Goal: Transaction & Acquisition: Download file/media

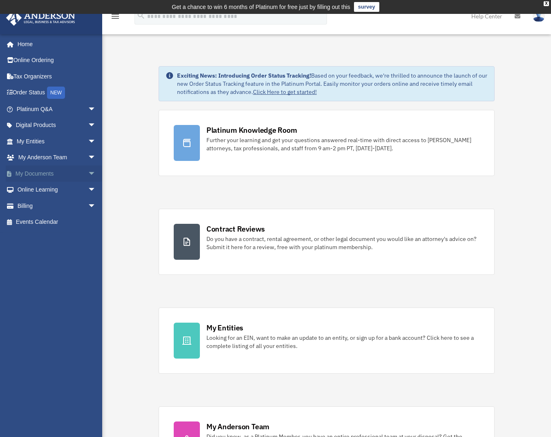
click at [49, 174] on link "My Documents arrow_drop_down" at bounding box center [57, 173] width 103 height 16
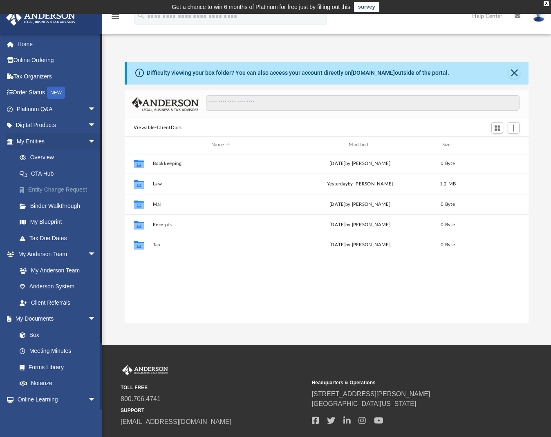
scroll to position [7, 7]
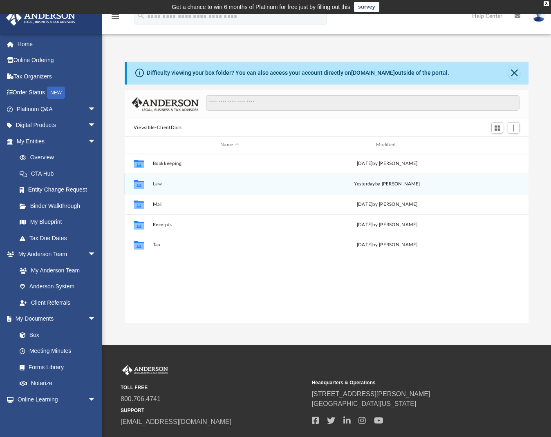
click at [169, 185] on button "Law" at bounding box center [229, 183] width 154 height 5
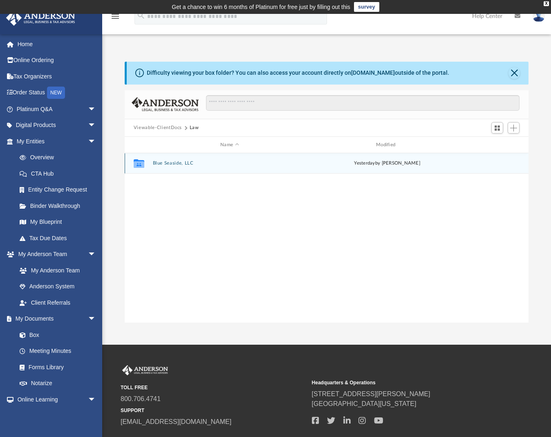
click at [170, 165] on button "Blue Seaside, LLC" at bounding box center [229, 163] width 154 height 5
click at [163, 163] on button "Initial Docs" at bounding box center [229, 163] width 154 height 5
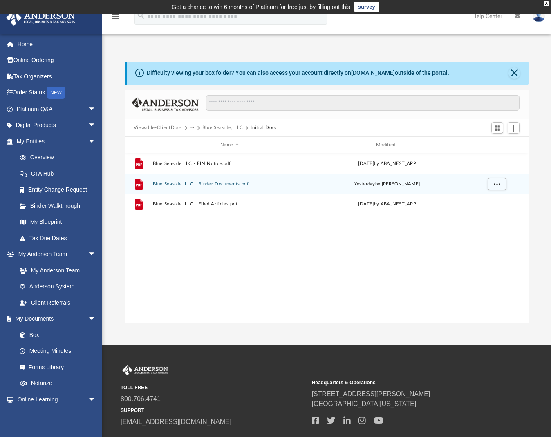
click at [203, 181] on button "Blue Seaside, LLC - Binder Documents.pdf" at bounding box center [229, 183] width 154 height 5
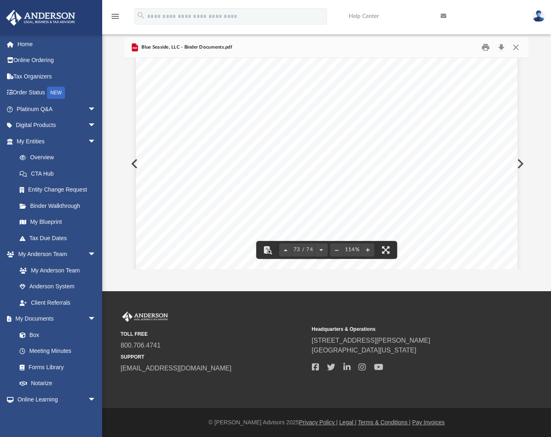
scroll to position [36388, 0]
drag, startPoint x: 178, startPoint y: 145, endPoint x: 281, endPoint y: 142, distance: 103.0
click at [281, 142] on div "State/Tax Filings SS - 4 Form and EIN Letter This section holds a copy of IRS F…" at bounding box center [326, 311] width 381 height 493
drag, startPoint x: 277, startPoint y: 147, endPoint x: 163, endPoint y: 142, distance: 113.6
click at [163, 142] on div "State/Tax Filings SS - 4 Form and EIN Letter This section holds a copy of IRS F…" at bounding box center [326, 311] width 381 height 493
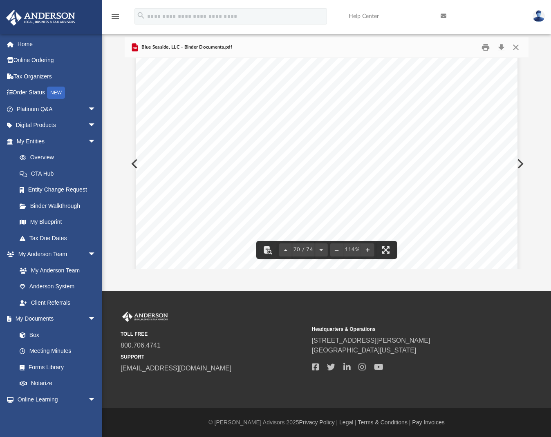
scroll to position [34795, 0]
click at [521, 165] on button "Preview" at bounding box center [519, 163] width 18 height 23
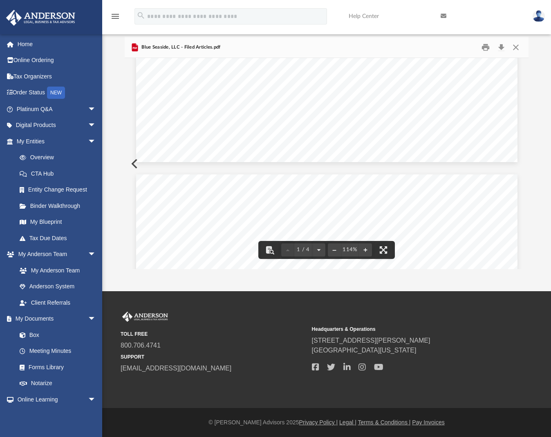
click at [130, 163] on button "Preview" at bounding box center [134, 163] width 18 height 23
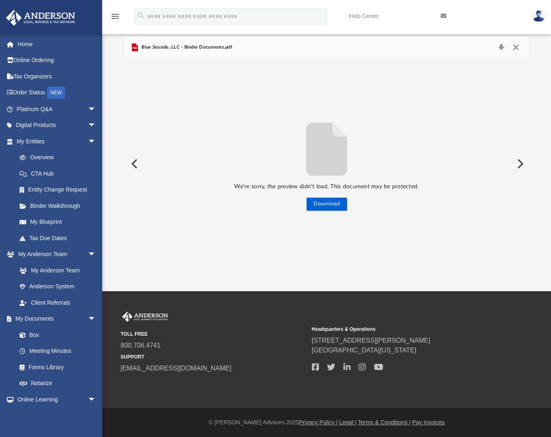
click at [516, 47] on button "Close" at bounding box center [515, 47] width 15 height 11
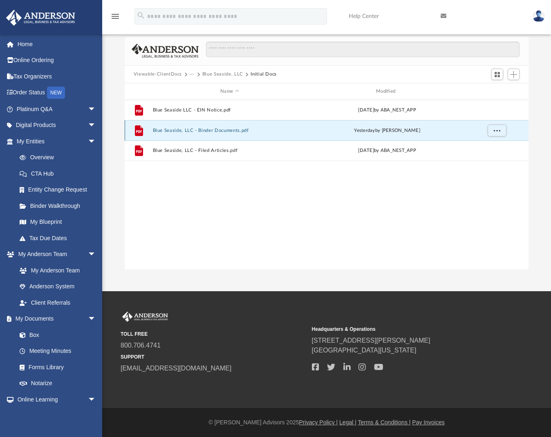
click at [242, 132] on button "Blue Seaside, LLC - Binder Documents.pdf" at bounding box center [229, 130] width 154 height 5
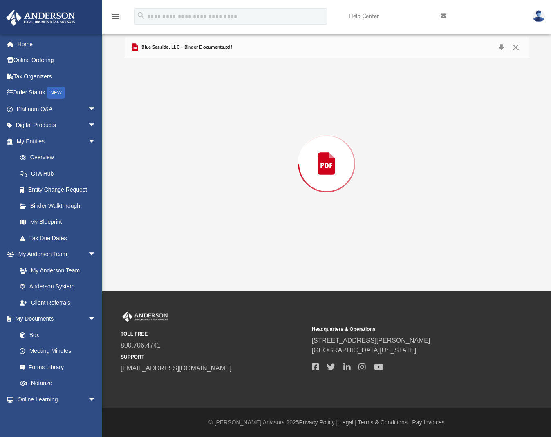
click at [242, 132] on div "Preview" at bounding box center [327, 163] width 404 height 211
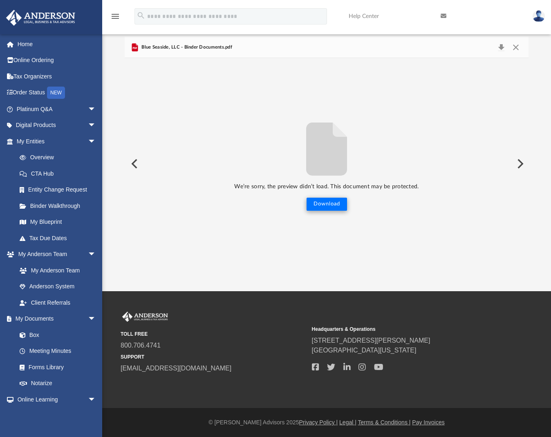
drag, startPoint x: 344, startPoint y: 197, endPoint x: 340, endPoint y: 202, distance: 6.1
click at [343, 199] on div "We’re sorry, the preview didn’t load. This document may be protected. Download" at bounding box center [327, 163] width 404 height 95
click at [340, 203] on button "Download" at bounding box center [326, 204] width 40 height 13
click at [266, 48] on div "Blue Seaside, LLC - Binder Documents.pdf" at bounding box center [327, 48] width 404 height 22
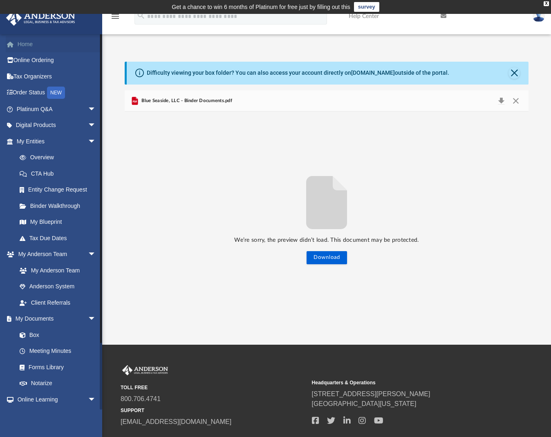
click at [28, 44] on link "Home" at bounding box center [57, 44] width 103 height 16
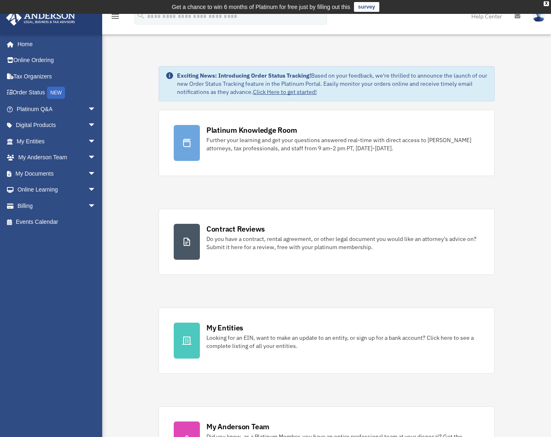
click at [517, 17] on icon at bounding box center [517, 16] width 6 height 6
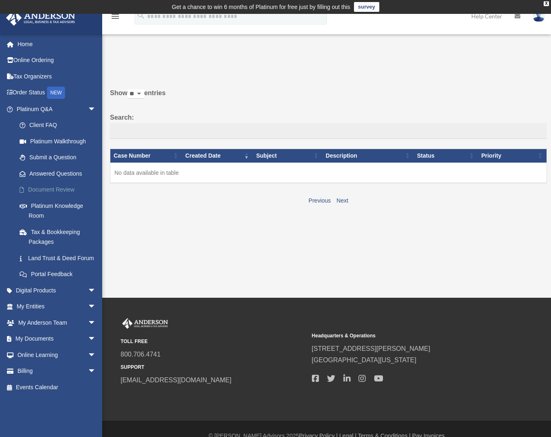
click at [50, 185] on link "Document Review" at bounding box center [59, 190] width 97 height 16
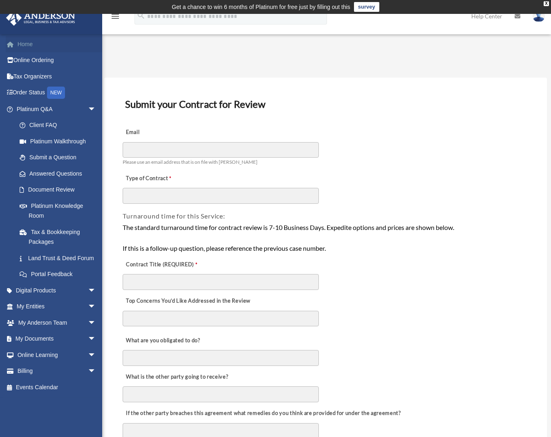
click at [27, 49] on link "Home" at bounding box center [57, 44] width 103 height 16
click at [40, 345] on link "My Documents arrow_drop_down" at bounding box center [57, 339] width 103 height 16
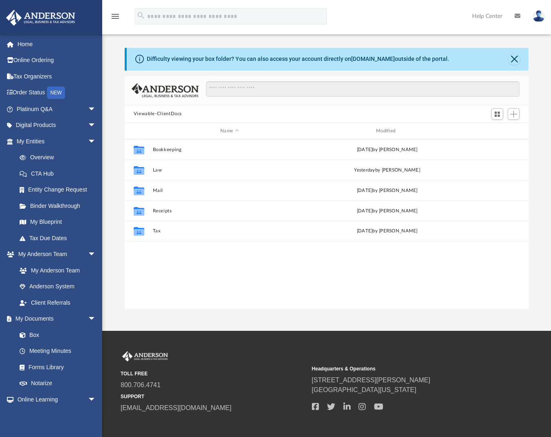
scroll to position [180, 397]
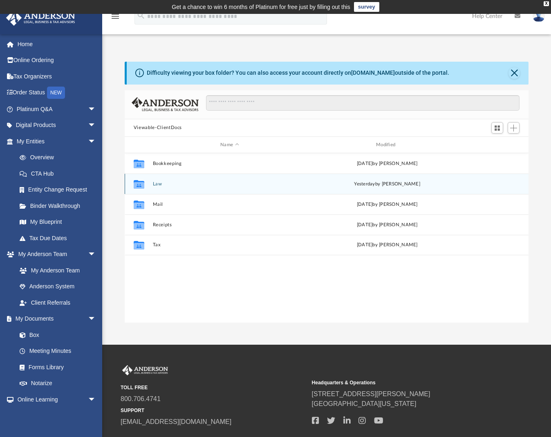
click at [155, 187] on div "Collaborated Folder Law [DATE] by [PERSON_NAME]" at bounding box center [327, 184] width 404 height 20
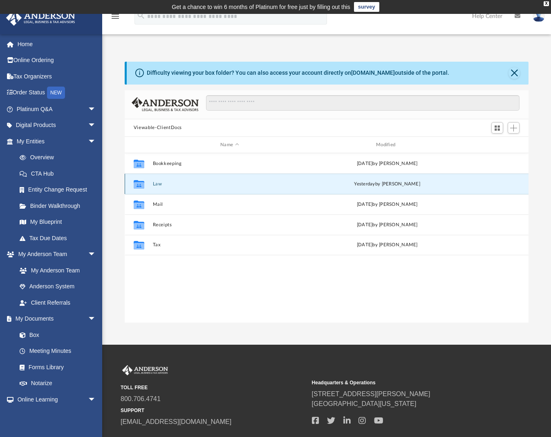
click at [139, 185] on icon "grid" at bounding box center [139, 185] width 11 height 7
click at [166, 185] on button "Law" at bounding box center [229, 183] width 154 height 5
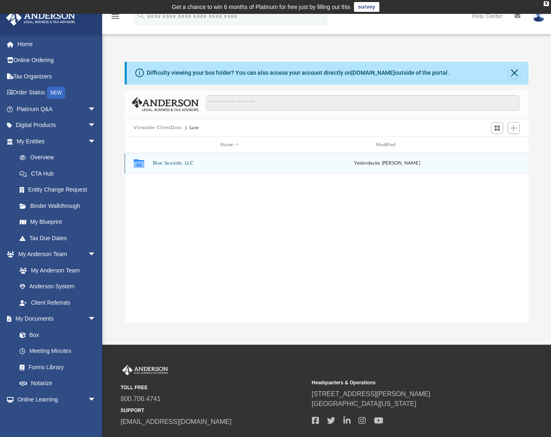
click at [174, 163] on button "Blue Seaside, LLC" at bounding box center [229, 163] width 154 height 5
click at [173, 163] on button "Initial Docs" at bounding box center [229, 163] width 154 height 5
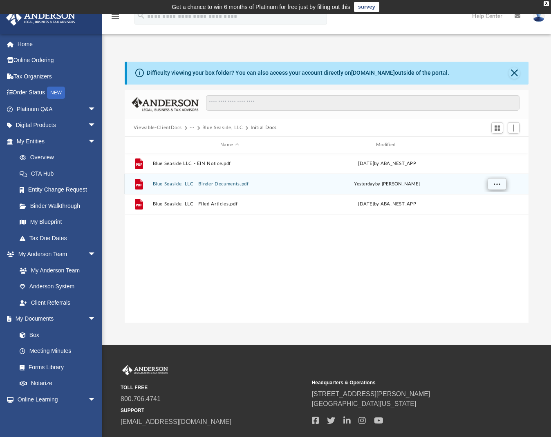
click at [497, 183] on span "More options" at bounding box center [496, 184] width 7 height 4
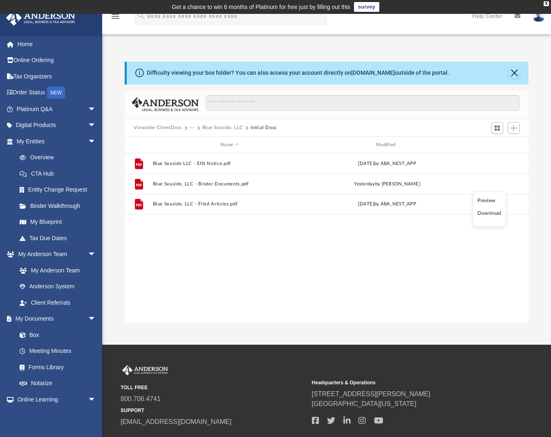
click at [343, 241] on div "File Blue Seaside LLC - EIN Notice.pdf [DATE] by ABA_NEST_APP File Blue Seaside…" at bounding box center [327, 237] width 404 height 169
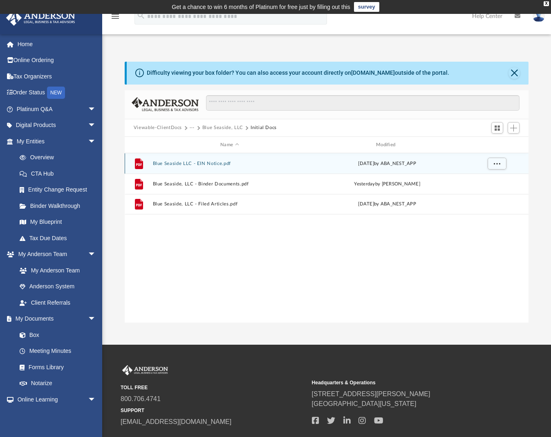
click at [211, 168] on div "File Blue Seaside LLC - EIN Notice.pdf [DATE] by ABA_NEST_APP" at bounding box center [327, 163] width 404 height 20
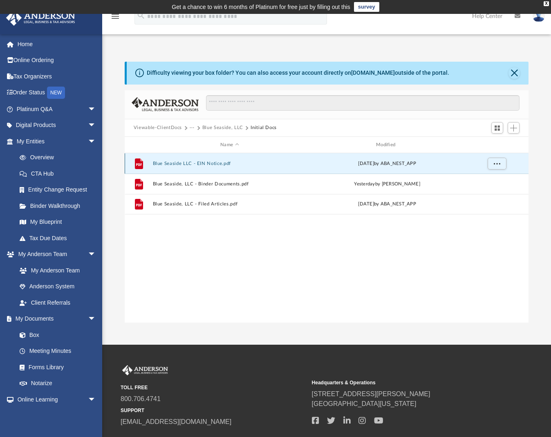
click at [211, 168] on div "File Blue Seaside LLC - EIN Notice.pdf [DATE] by ABA_NEST_APP" at bounding box center [327, 163] width 404 height 20
click at [139, 166] on icon "grid" at bounding box center [139, 163] width 8 height 11
click at [496, 163] on span "More options" at bounding box center [496, 163] width 7 height 4
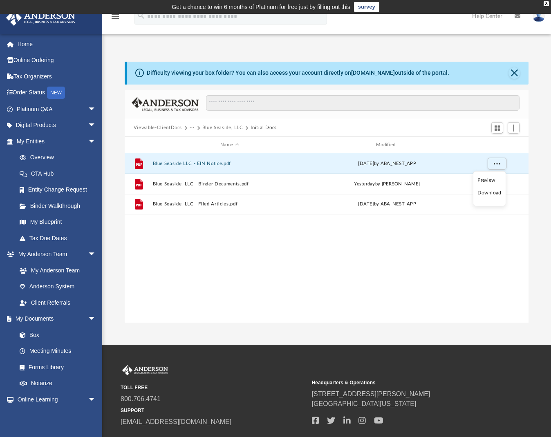
click at [493, 195] on li "Download" at bounding box center [489, 193] width 24 height 9
